Goal: Task Accomplishment & Management: Use online tool/utility

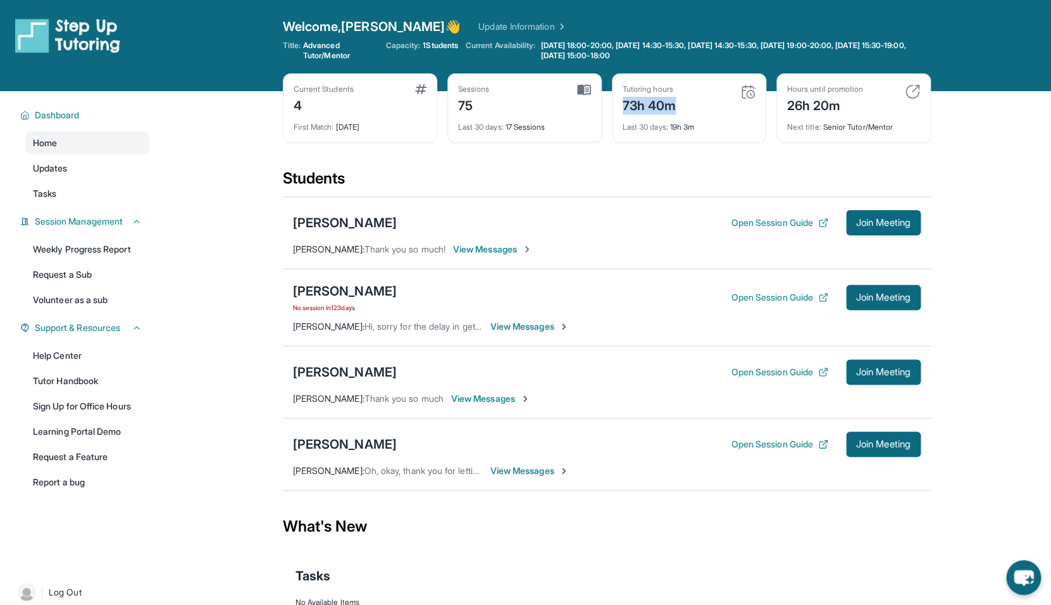
drag, startPoint x: 676, startPoint y: 108, endPoint x: 620, endPoint y: 114, distance: 56.0
click at [620, 114] on div "Tutoring hours 73h 40m Last 30 days : 19h 3m" at bounding box center [689, 108] width 154 height 70
copy div "73h 40m"
click at [620, 114] on div "Tutoring hours 73h 40m Last 30 days : 19h 3m" at bounding box center [689, 108] width 154 height 70
click at [808, 449] on button "Open Session Guide" at bounding box center [779, 444] width 97 height 13
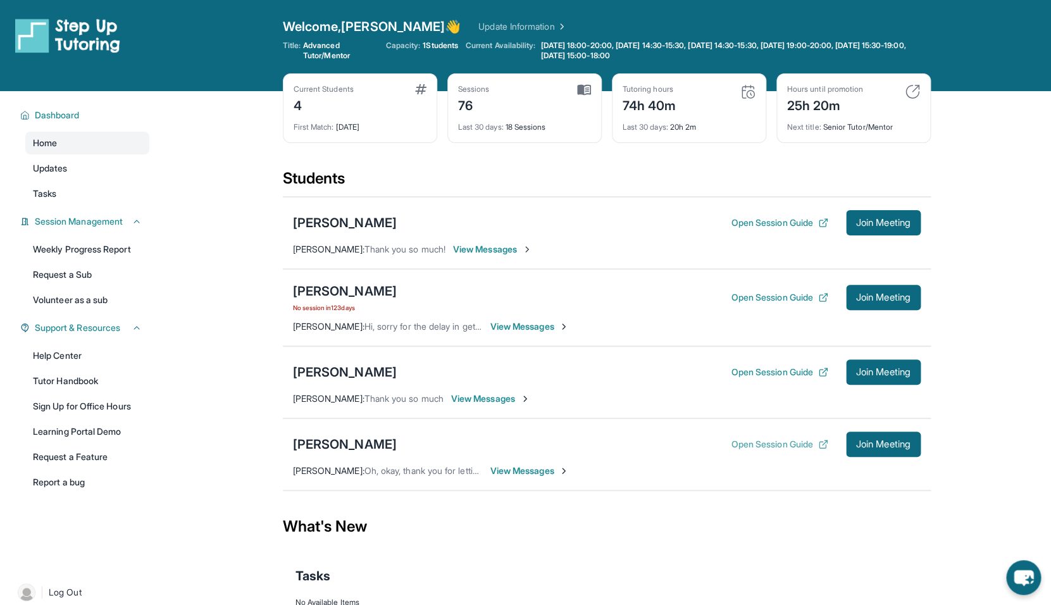
click at [794, 449] on button "Open Session Guide" at bounding box center [779, 444] width 97 height 13
click at [779, 225] on button "Open Session Guide" at bounding box center [779, 222] width 97 height 13
click at [864, 230] on button "Join Meeting" at bounding box center [883, 222] width 75 height 25
click at [763, 216] on div "Open Session Guide Join Meeting" at bounding box center [825, 222] width 189 height 25
click at [756, 222] on button "Open Session Guide" at bounding box center [779, 222] width 97 height 13
